Goal: Task Accomplishment & Management: Manage account settings

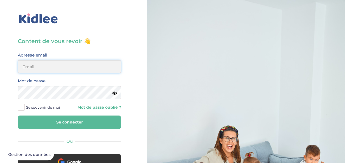
type input "[EMAIL_ADDRESS][DOMAIN_NAME]"
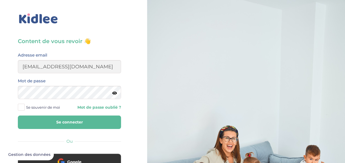
click at [56, 124] on button "Se connecter" at bounding box center [69, 122] width 103 height 13
click at [57, 123] on button "Se connecter" at bounding box center [69, 122] width 103 height 13
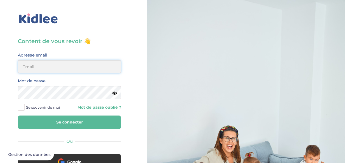
click at [40, 64] on input "email" at bounding box center [69, 66] width 103 height 13
type input "[EMAIL_ADDRESS][DOMAIN_NAME]"
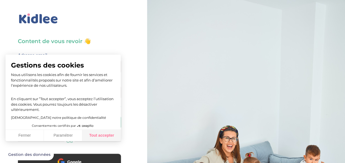
click at [99, 134] on button "Tout accepter" at bounding box center [101, 136] width 38 height 12
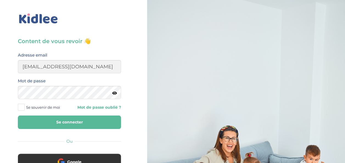
click at [19, 107] on span at bounding box center [21, 107] width 7 height 7
click at [0, 0] on input "Se souvenir de moi" at bounding box center [0, 0] width 0 height 0
click at [58, 119] on button "Se connecter" at bounding box center [69, 122] width 103 height 13
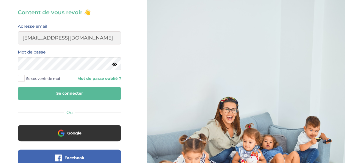
scroll to position [24, 0]
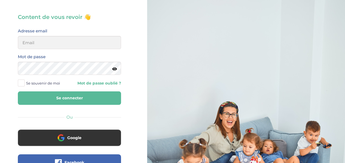
click at [26, 84] on label "Se souvenir de moi" at bounding box center [41, 83] width 46 height 8
click at [0, 0] on input "Se souvenir de moi" at bounding box center [0, 0] width 0 height 0
click at [23, 84] on span at bounding box center [21, 83] width 7 height 7
click at [0, 0] on input "Se souvenir de moi" at bounding box center [0, 0] width 0 height 0
click at [48, 49] on input "email" at bounding box center [69, 42] width 103 height 13
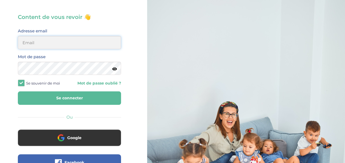
type input "[EMAIL_ADDRESS][DOMAIN_NAME]"
click at [64, 102] on button "Se connecter" at bounding box center [69, 97] width 103 height 13
click at [100, 83] on link "Mot de passe oublié ?" at bounding box center [98, 83] width 48 height 5
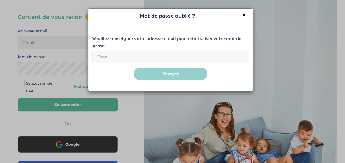
click at [139, 55] on input "Email" at bounding box center [171, 57] width 156 height 13
type input "[EMAIL_ADDRESS][DOMAIN_NAME]"
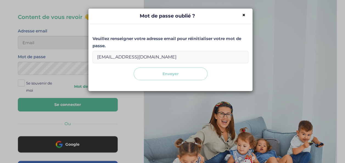
click at [180, 74] on button "Envoyer" at bounding box center [171, 74] width 74 height 13
